Goal: Navigation & Orientation: Find specific page/section

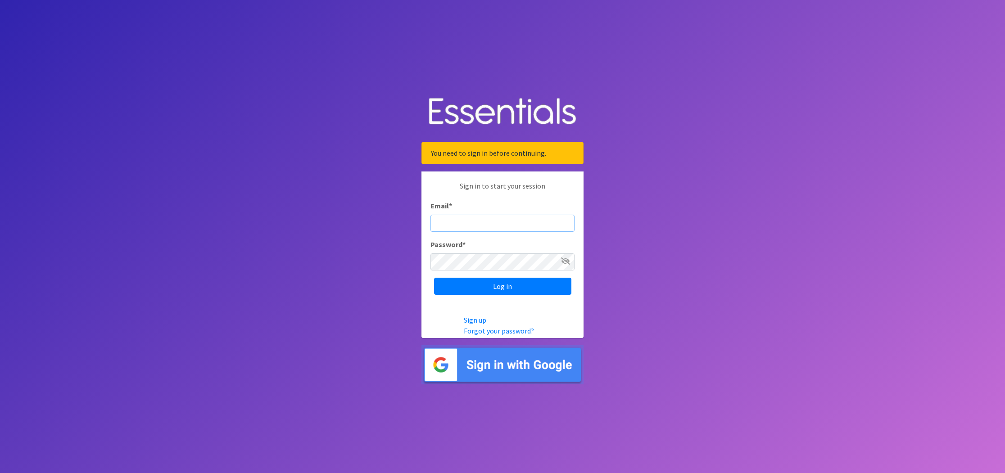
type input "[PERSON_NAME][EMAIL_ADDRESS][PERSON_NAME][DOMAIN_NAME]"
click at [503, 286] on input "Log in" at bounding box center [502, 286] width 137 height 17
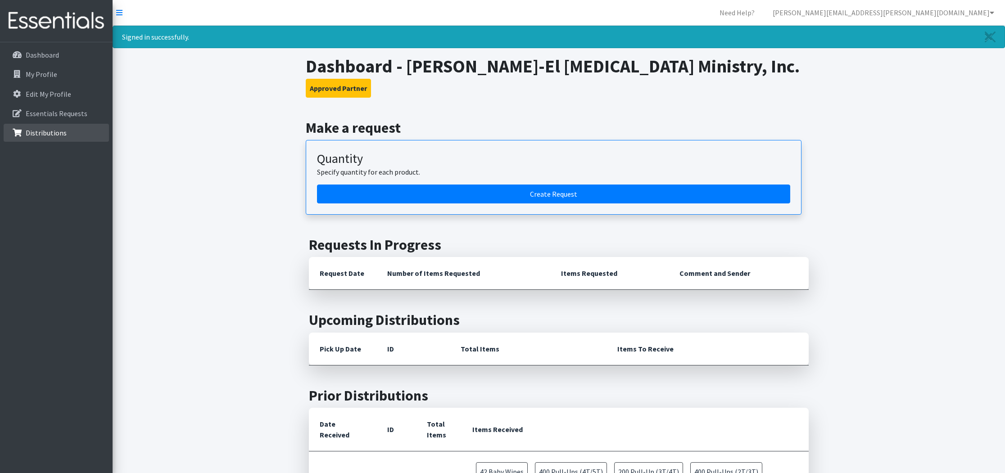
click at [56, 141] on link "Distributions" at bounding box center [56, 133] width 105 height 18
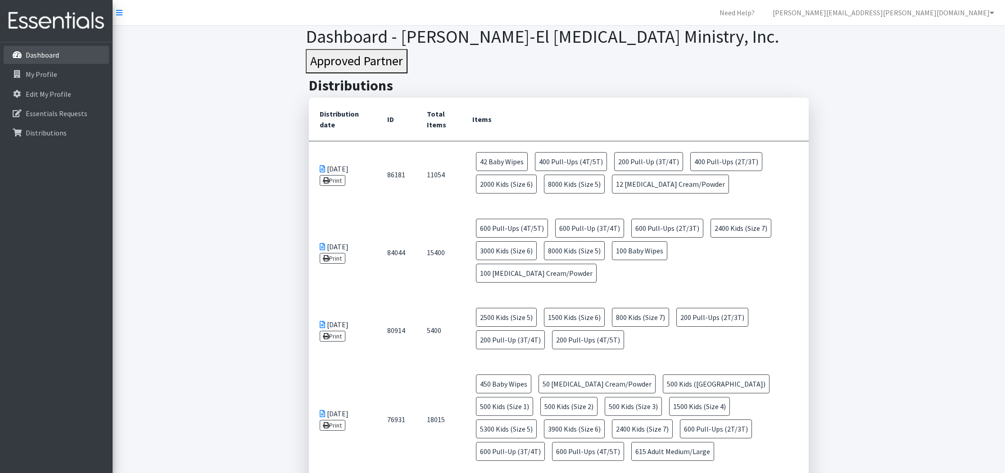
click at [54, 52] on p "Dashboard" at bounding box center [42, 54] width 33 height 9
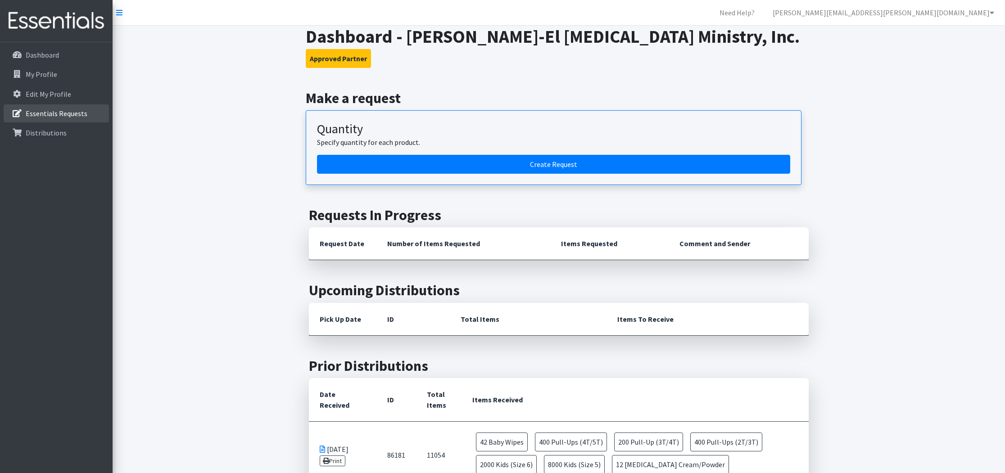
click at [59, 106] on link "Essentials Requests" at bounding box center [56, 114] width 105 height 18
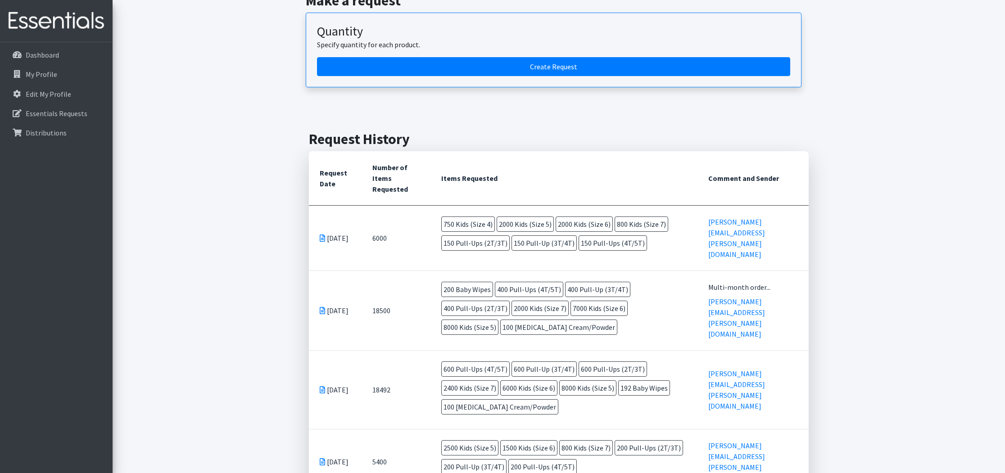
scroll to position [89, 0]
